Goal: Transaction & Acquisition: Book appointment/travel/reservation

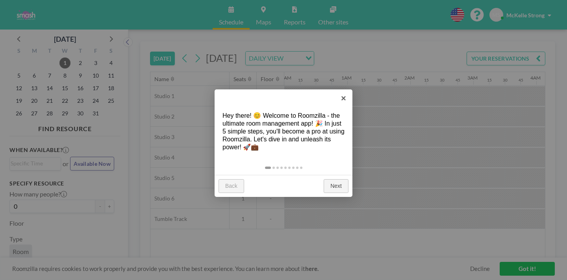
scroll to position [0, 914]
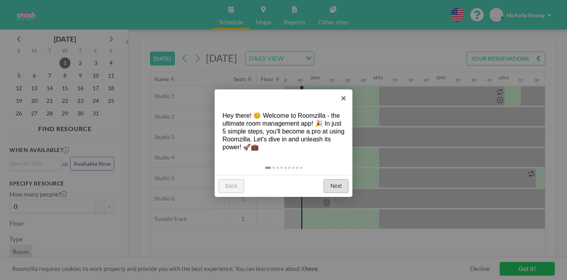
click at [336, 185] on link "Next" at bounding box center [336, 186] width 25 height 14
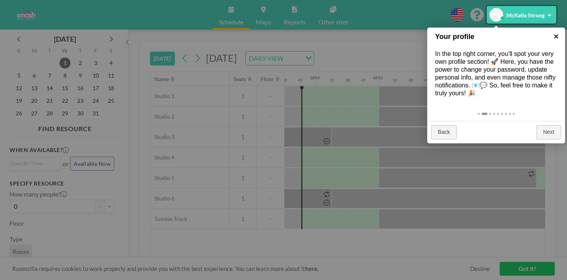
click at [556, 36] on link "×" at bounding box center [557, 37] width 18 height 18
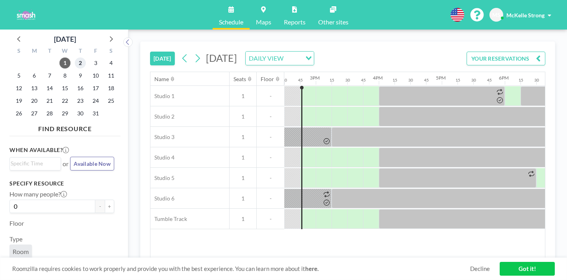
click at [81, 62] on span "2" at bounding box center [80, 63] width 11 height 11
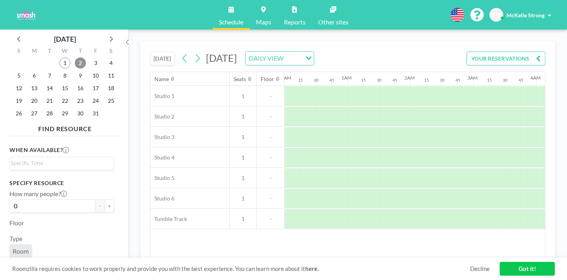
scroll to position [0, 488]
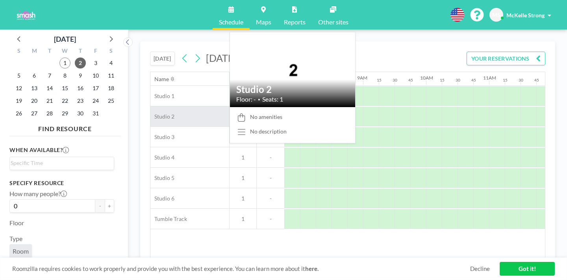
click at [175, 119] on div "Studio 2" at bounding box center [189, 116] width 79 height 20
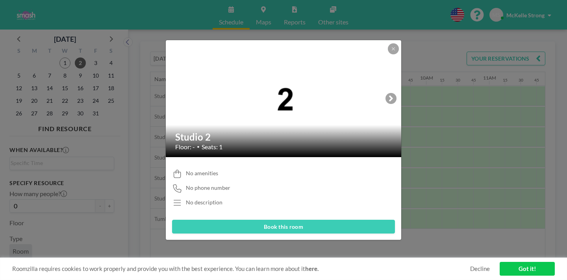
click at [216, 229] on button "Book this room" at bounding box center [283, 227] width 223 height 14
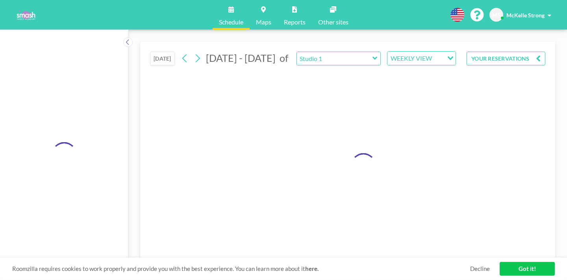
type input "Studio 2"
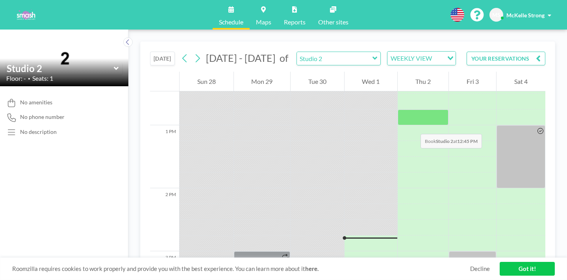
scroll to position [791, 0]
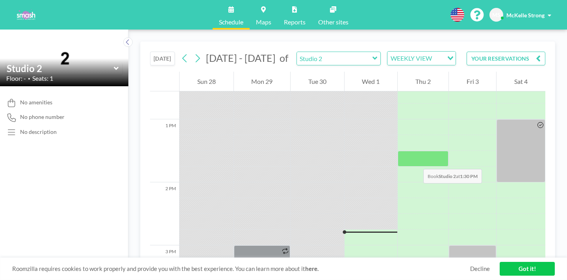
click at [416, 161] on div at bounding box center [423, 159] width 51 height 16
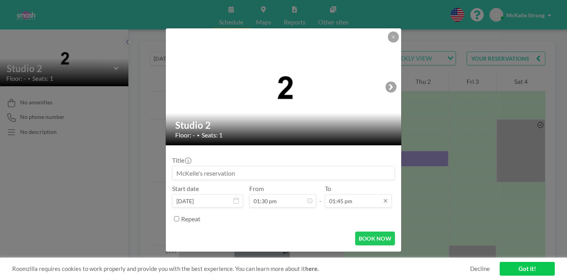
scroll to position [758, 0]
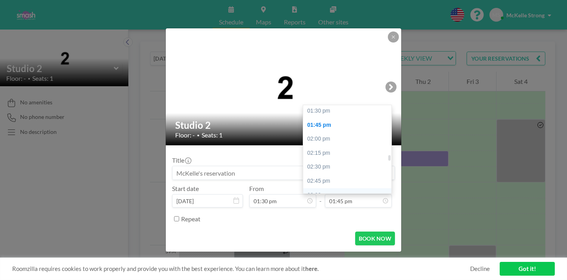
click at [329, 188] on div "03:00 pm" at bounding box center [348, 195] width 91 height 14
type input "03:00 pm"
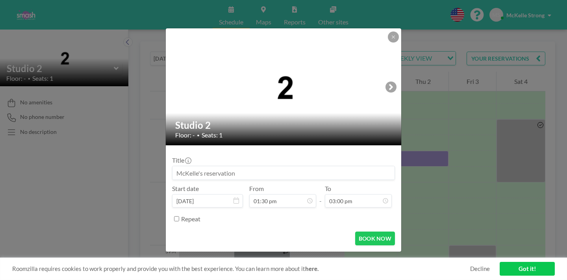
scroll to position [744, 0]
click at [379, 239] on button "BOOK NOW" at bounding box center [375, 239] width 40 height 14
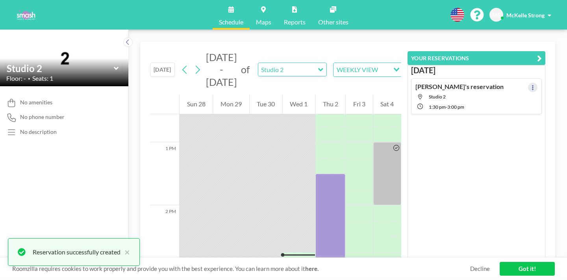
click at [531, 88] on icon at bounding box center [532, 87] width 3 height 5
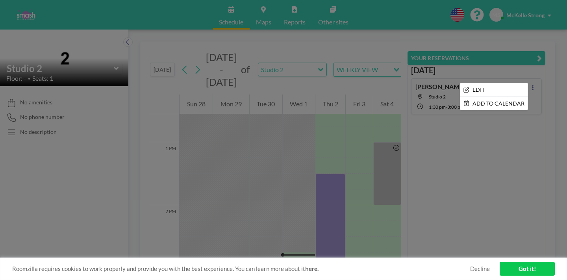
click at [476, 142] on div at bounding box center [283, 140] width 567 height 280
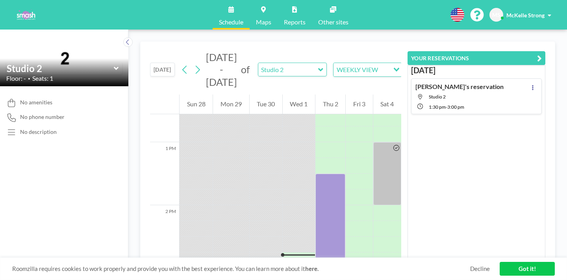
click at [471, 58] on button "YOUR RESERVATIONS" at bounding box center [477, 58] width 138 height 14
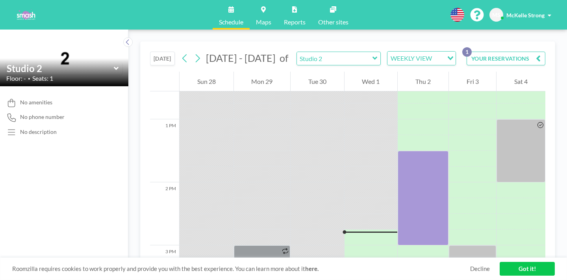
click at [485, 61] on button "YOUR RESERVATIONS 1" at bounding box center [506, 59] width 79 height 14
